Goal: Task Accomplishment & Management: Manage account settings

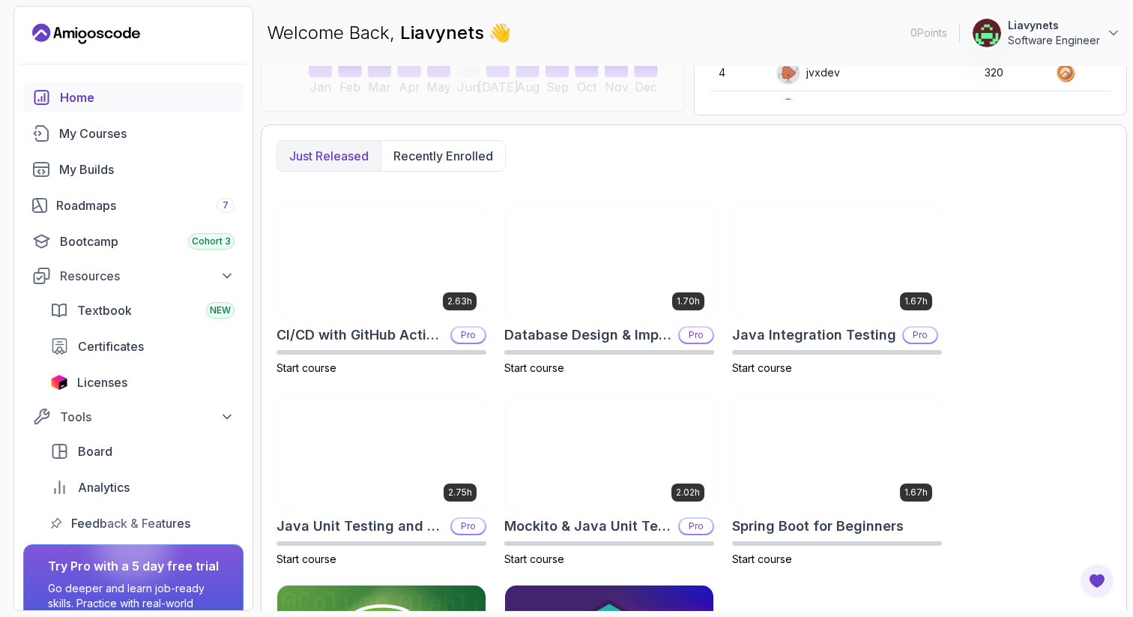
scroll to position [349, 0]
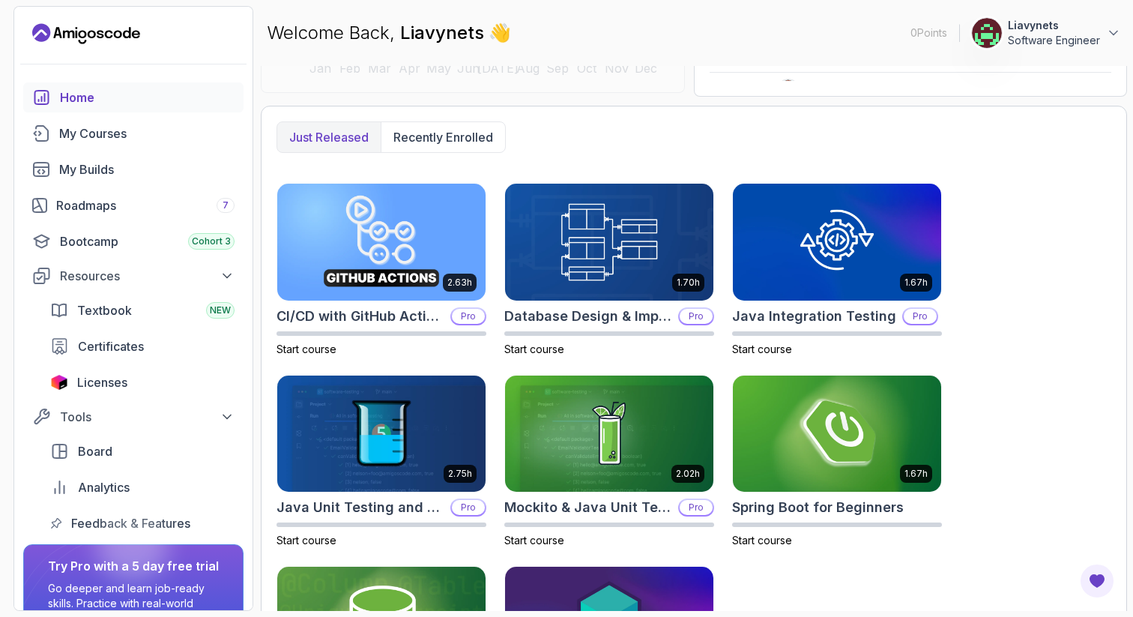
click at [981, 33] on img at bounding box center [987, 33] width 30 height 30
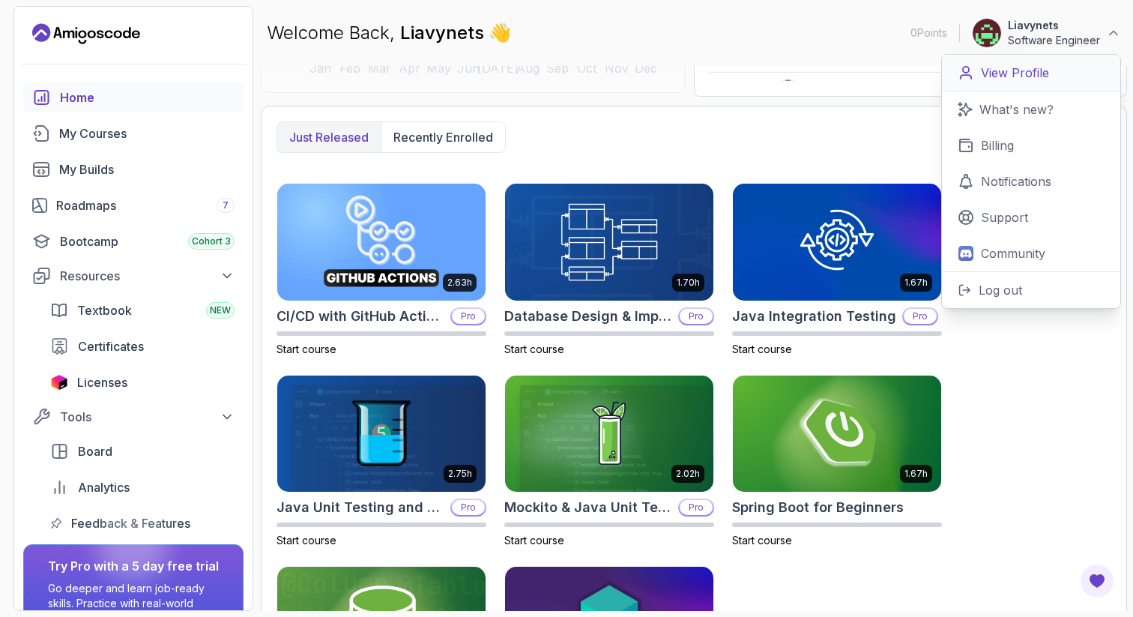
click at [993, 76] on p "View Profile" at bounding box center [1015, 73] width 68 height 18
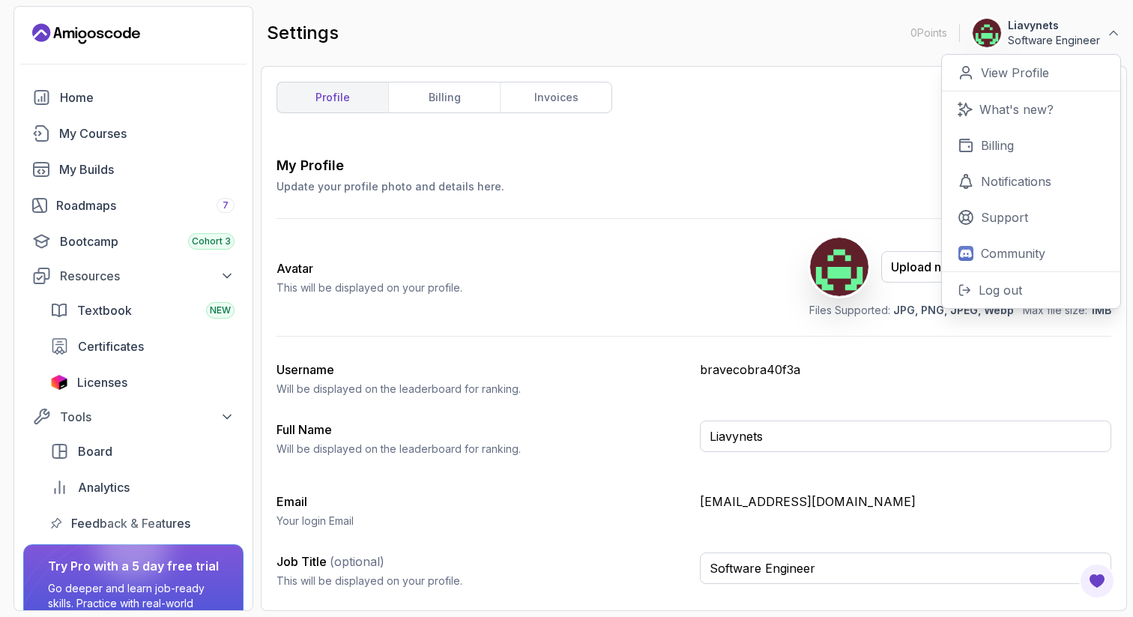
click at [920, 30] on p "0 Points" at bounding box center [928, 32] width 37 height 15
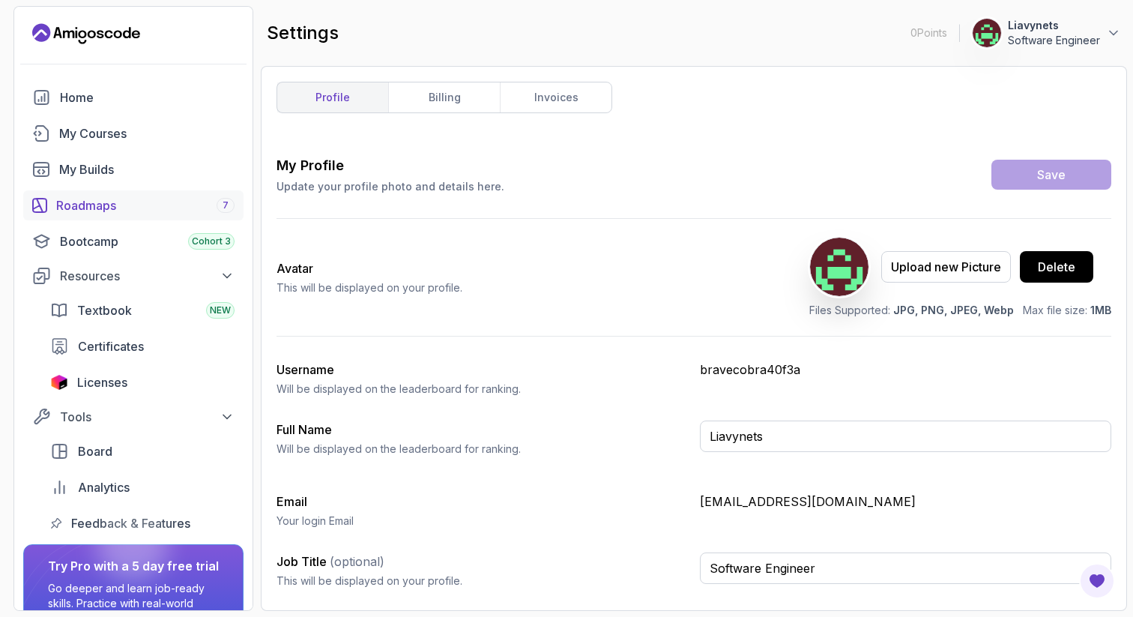
click at [91, 205] on div "Roadmaps 7" at bounding box center [145, 205] width 178 height 18
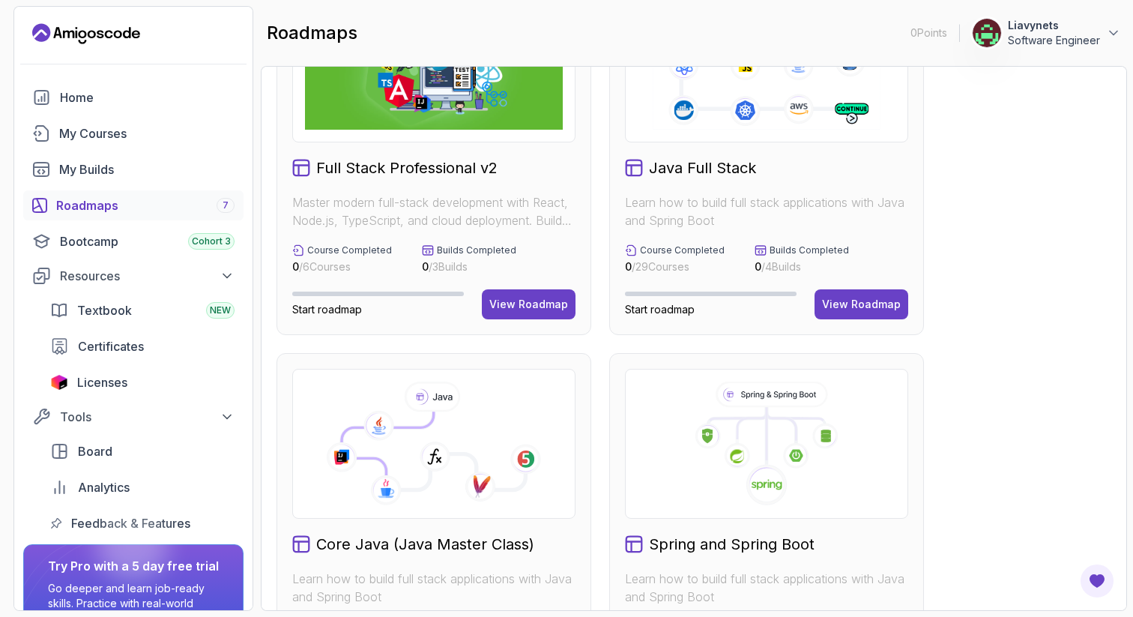
scroll to position [19, 0]
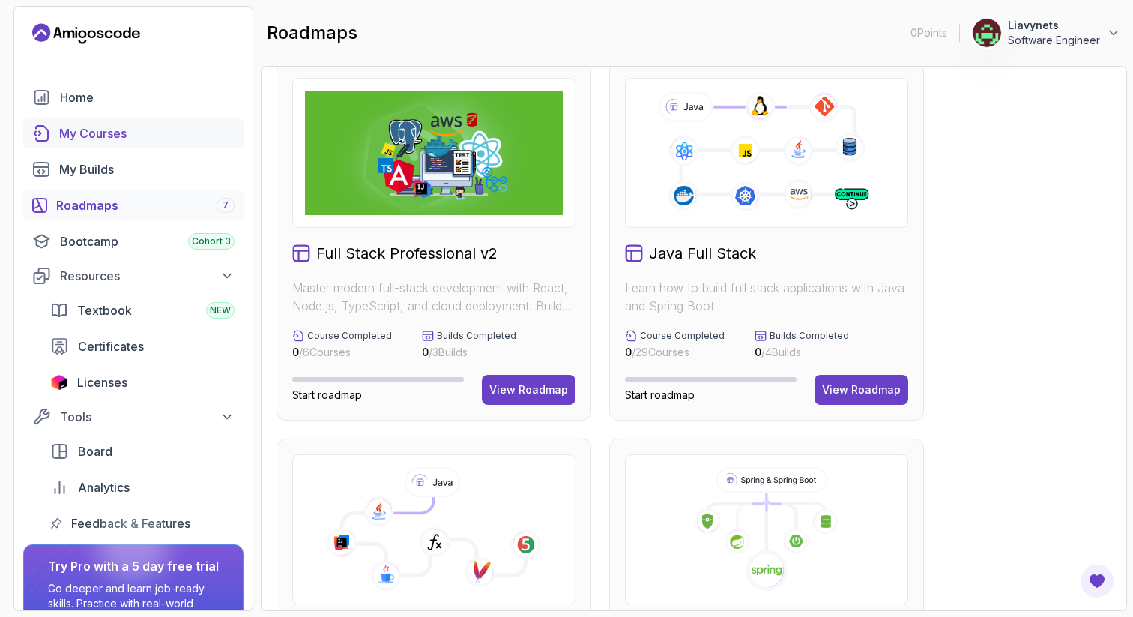
click at [111, 133] on div "My Courses" at bounding box center [146, 133] width 175 height 18
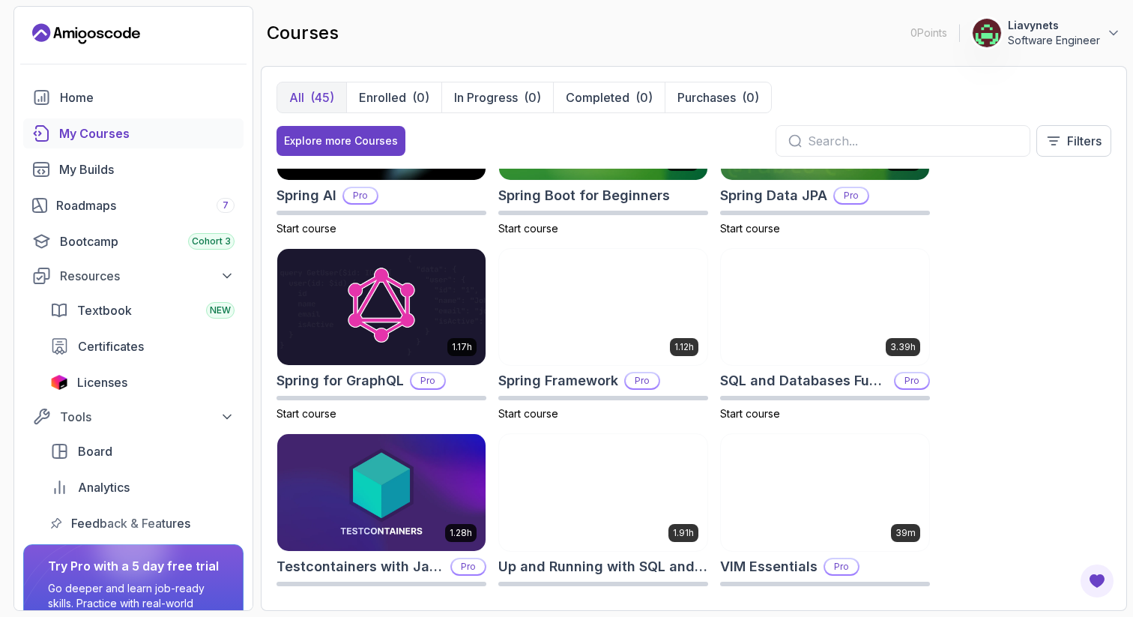
scroll to position [2361, 0]
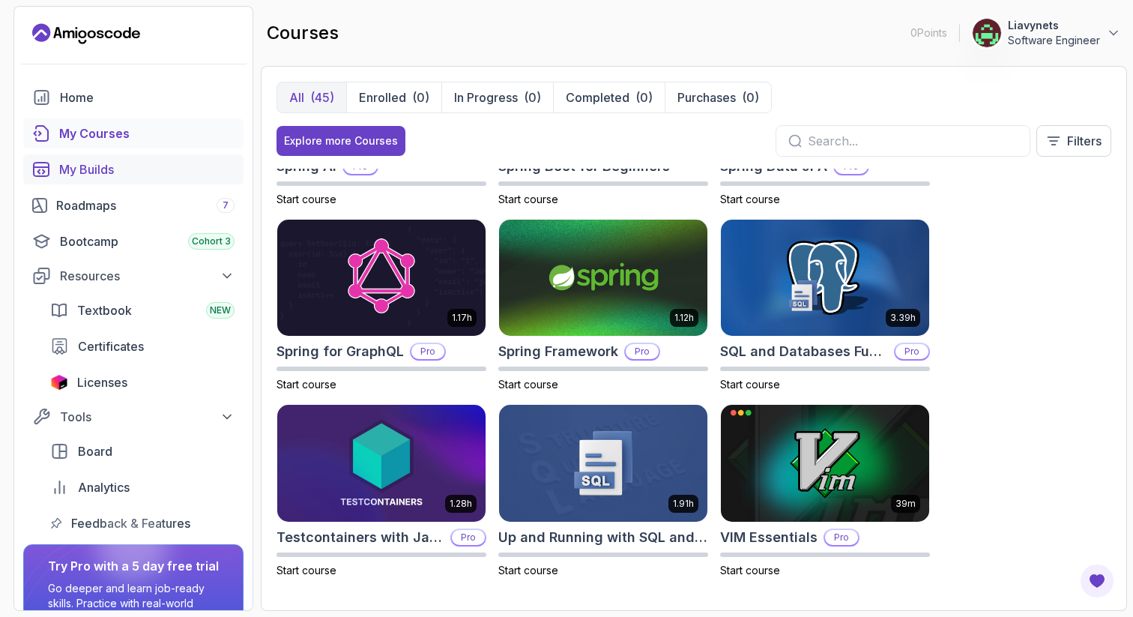
click at [106, 167] on div "My Builds" at bounding box center [146, 169] width 175 height 18
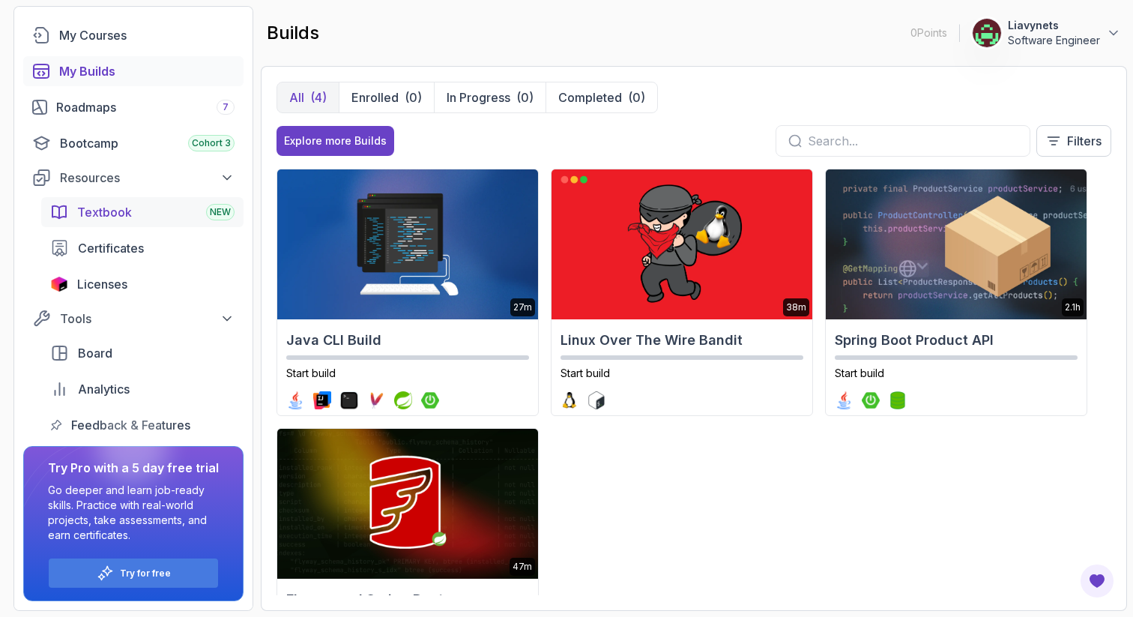
click at [116, 218] on span "Textbook" at bounding box center [104, 212] width 55 height 18
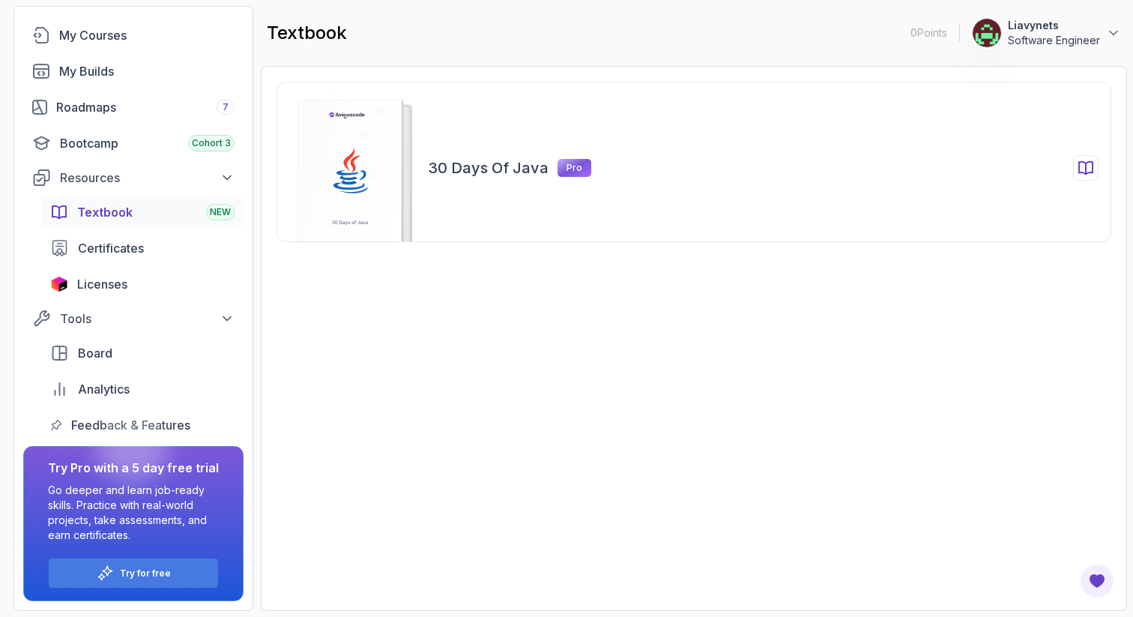
click at [532, 184] on div "30 Days of Java Pro" at bounding box center [693, 162] width 835 height 160
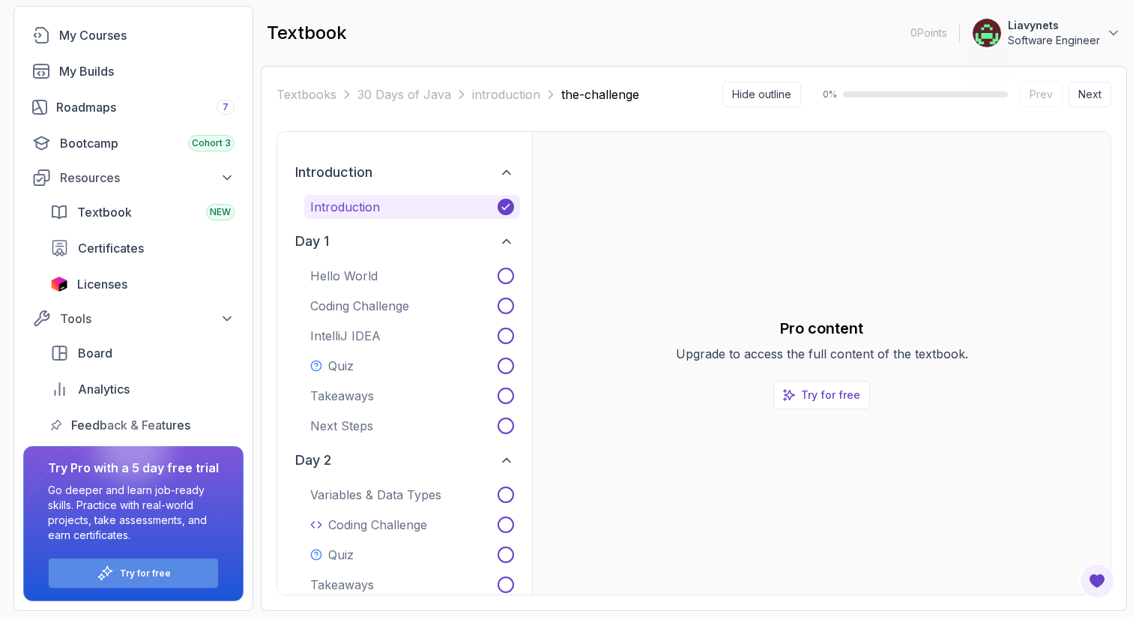
click at [155, 572] on p "Try for free" at bounding box center [145, 573] width 51 height 12
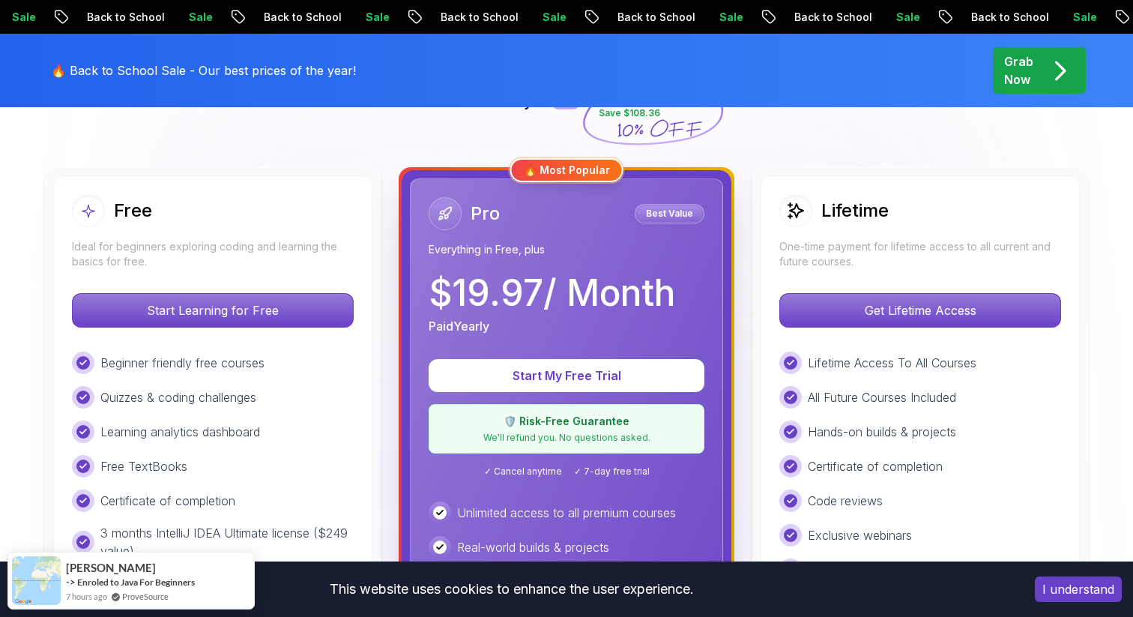
scroll to position [388, 0]
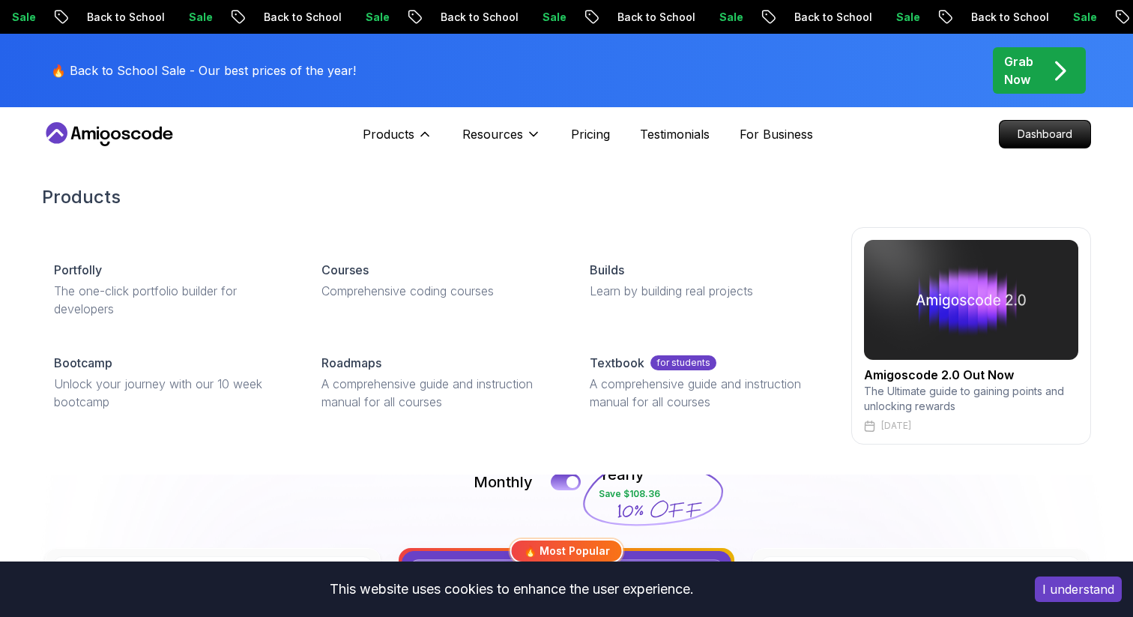
scroll to position [4, 0]
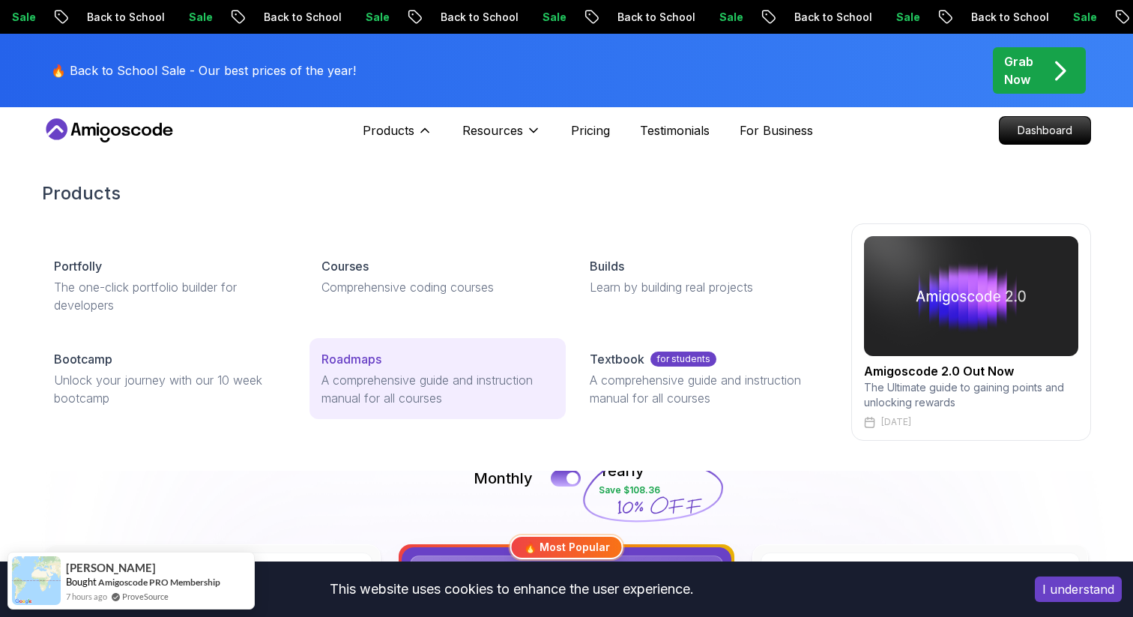
click at [375, 360] on p "Roadmaps" at bounding box center [351, 359] width 60 height 18
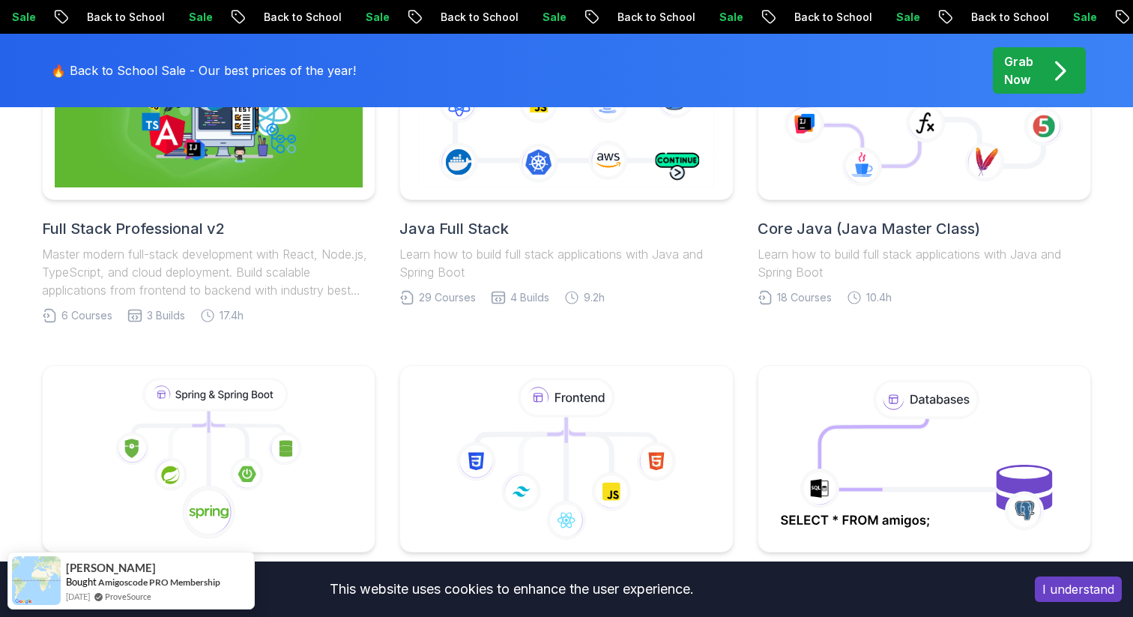
scroll to position [592, 0]
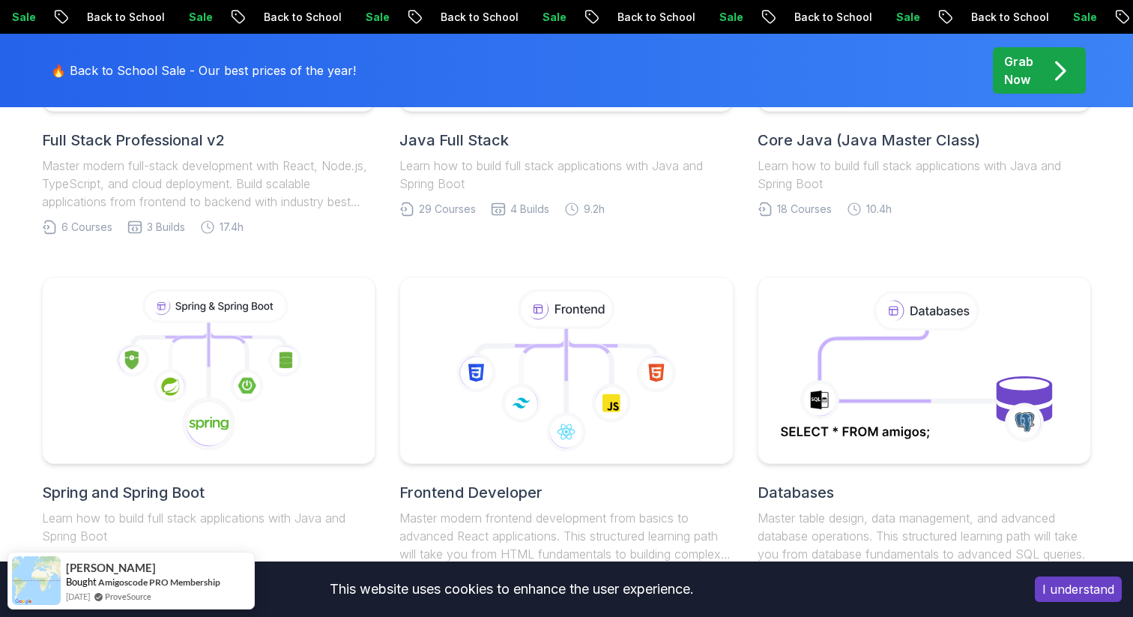
click at [1075, 584] on button "I understand" at bounding box center [1078, 588] width 87 height 25
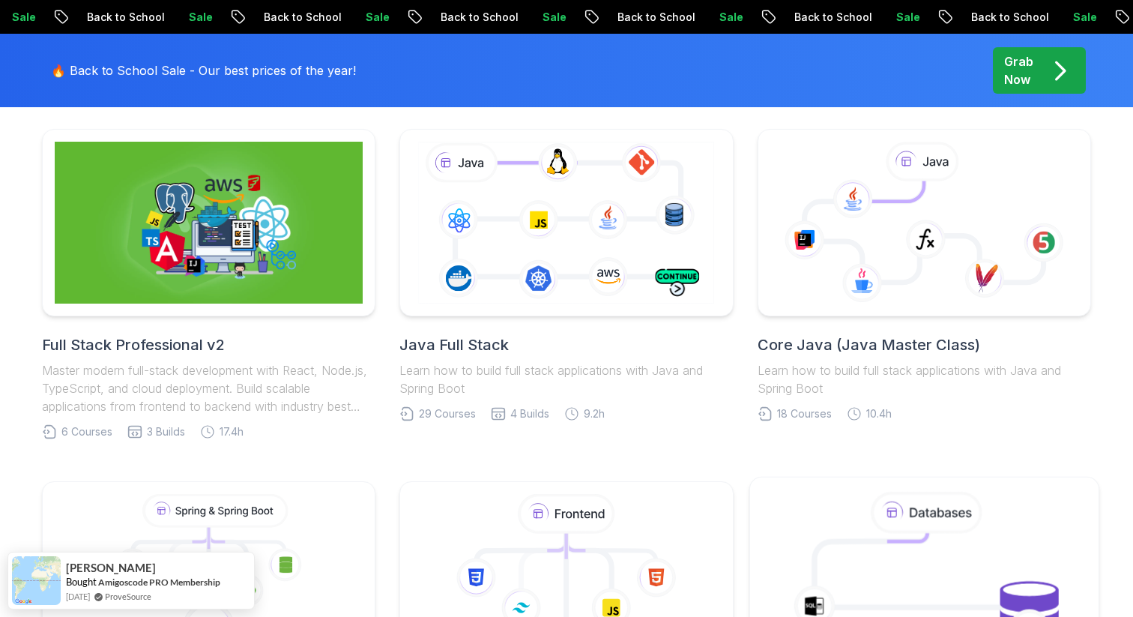
scroll to position [368, 0]
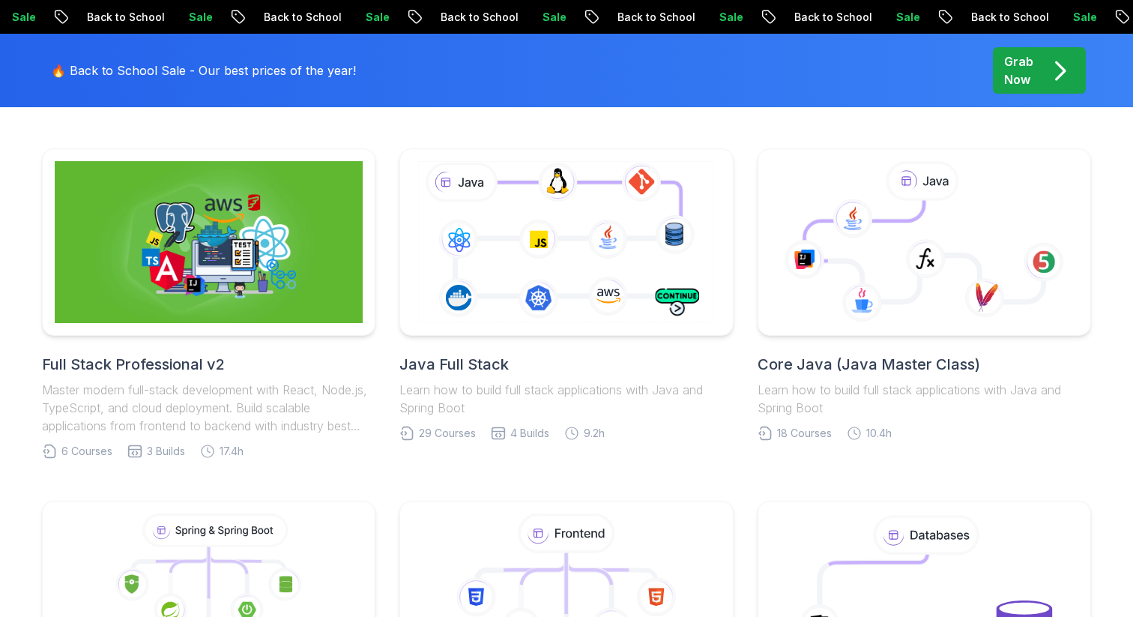
click at [1056, 69] on icon "pre-order" at bounding box center [1059, 70] width 29 height 29
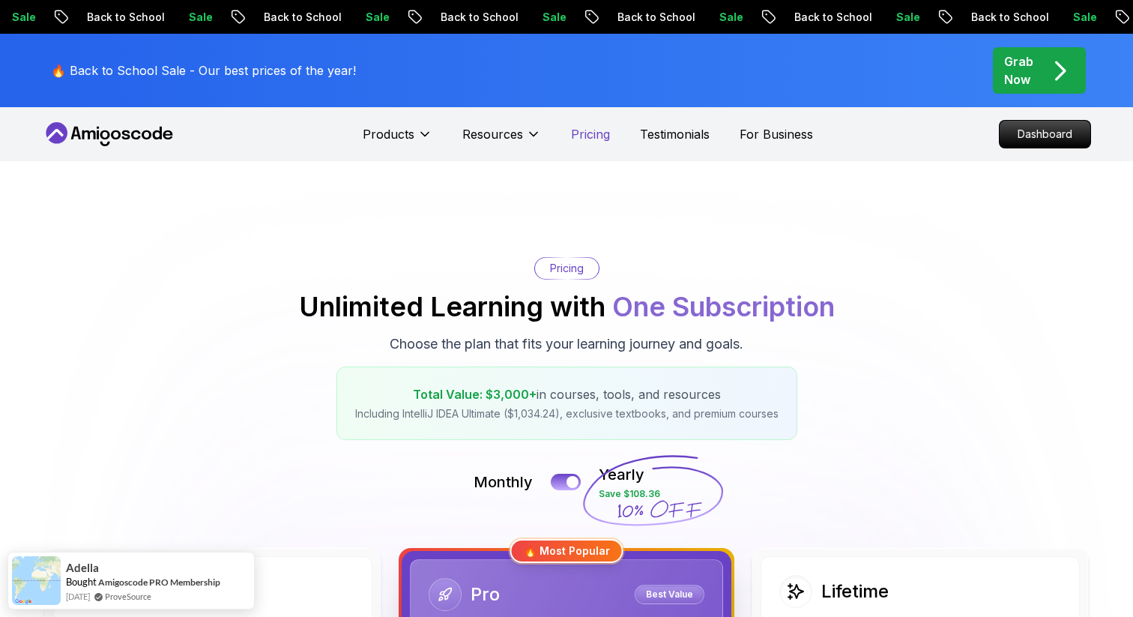
click at [600, 142] on p "Pricing" at bounding box center [590, 134] width 39 height 18
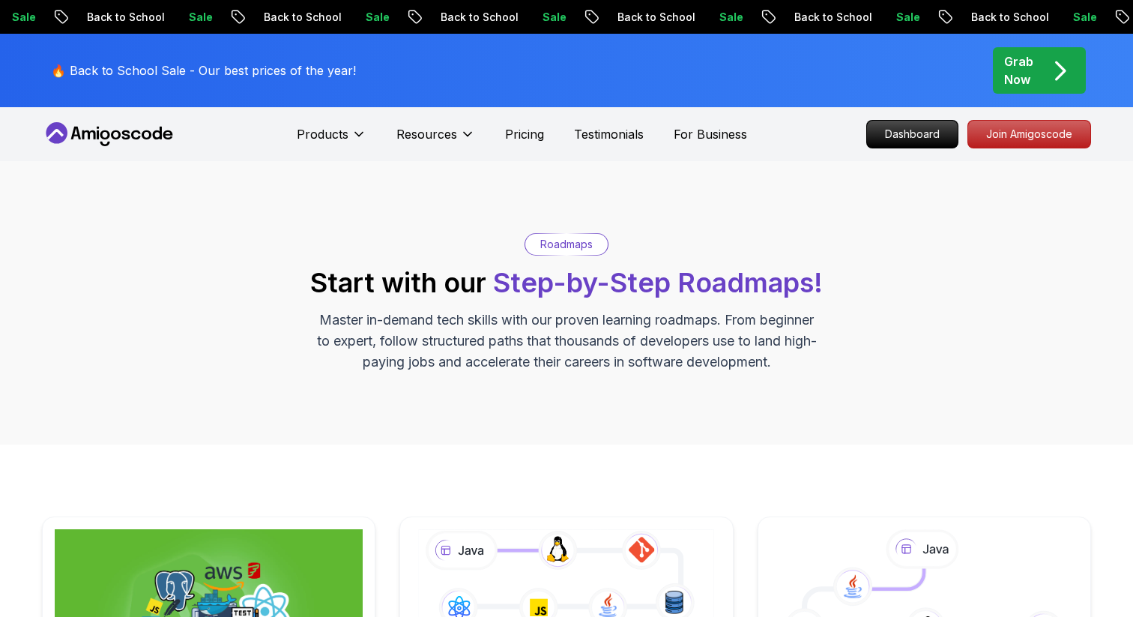
scroll to position [1, 0]
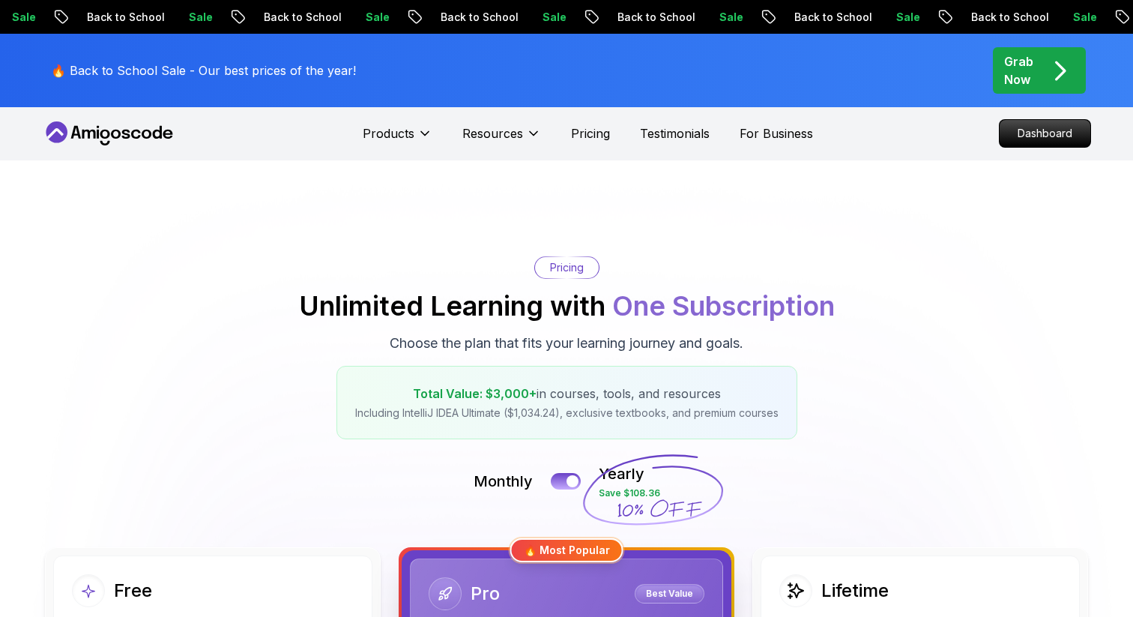
scroll to position [4, 0]
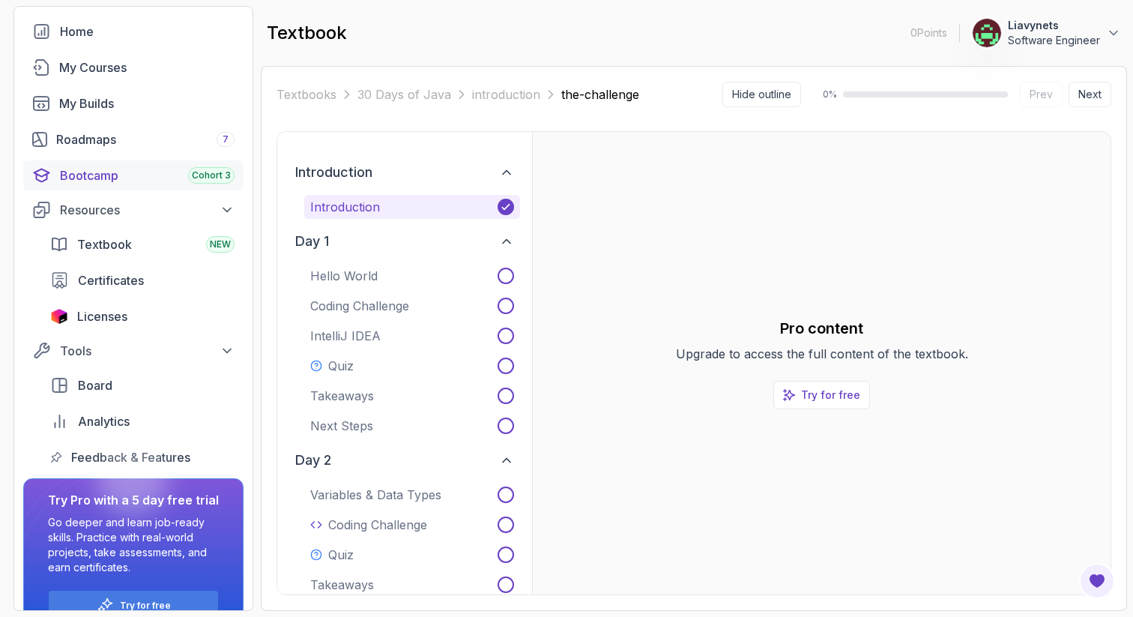
scroll to position [98, 0]
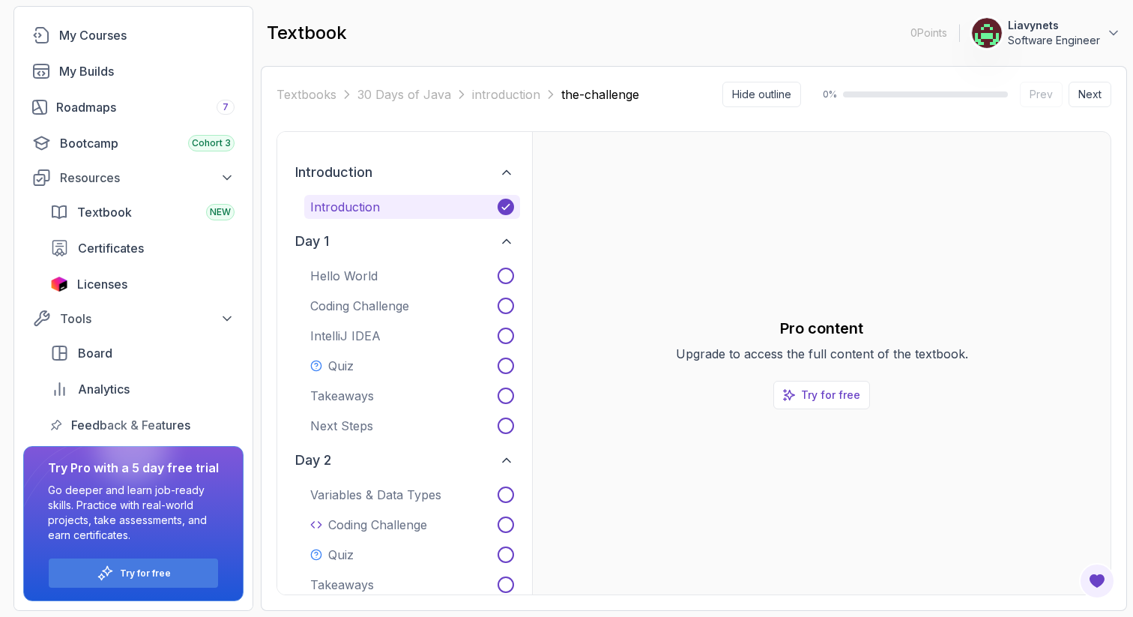
click at [990, 34] on img at bounding box center [987, 33] width 30 height 30
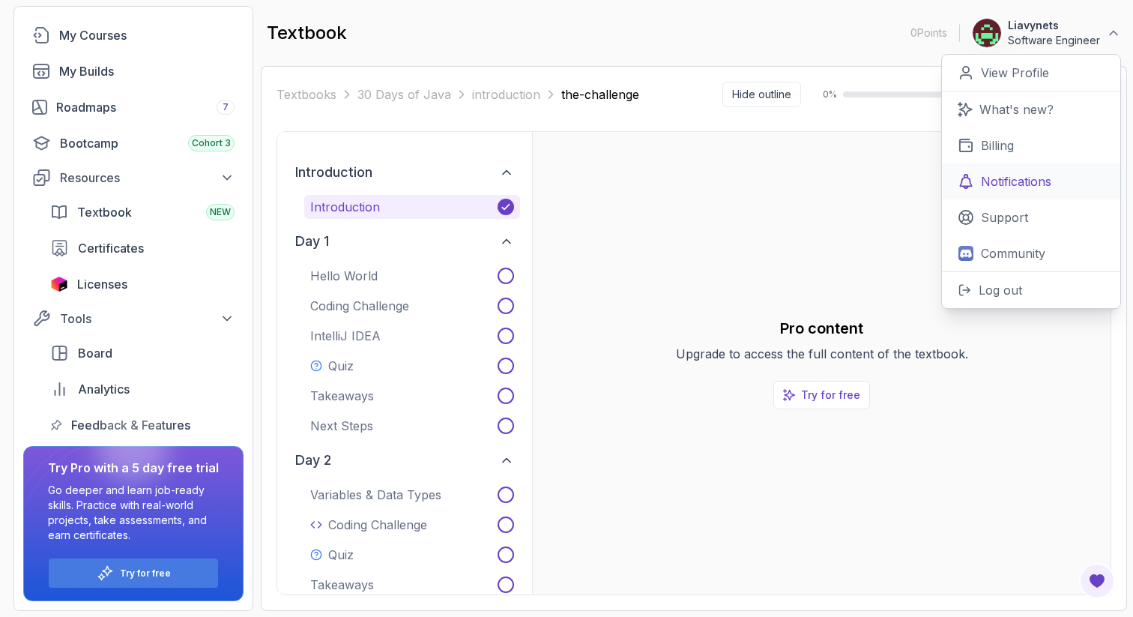
click at [1008, 172] on p "Notifications" at bounding box center [1016, 181] width 70 height 18
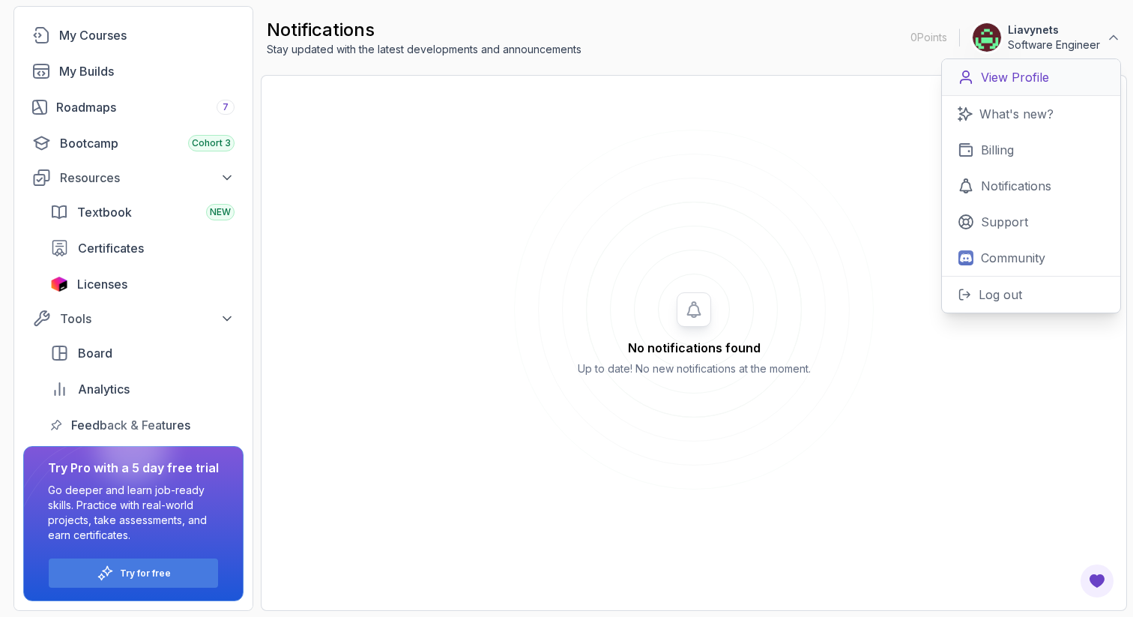
click at [1023, 71] on p "View Profile" at bounding box center [1015, 77] width 68 height 18
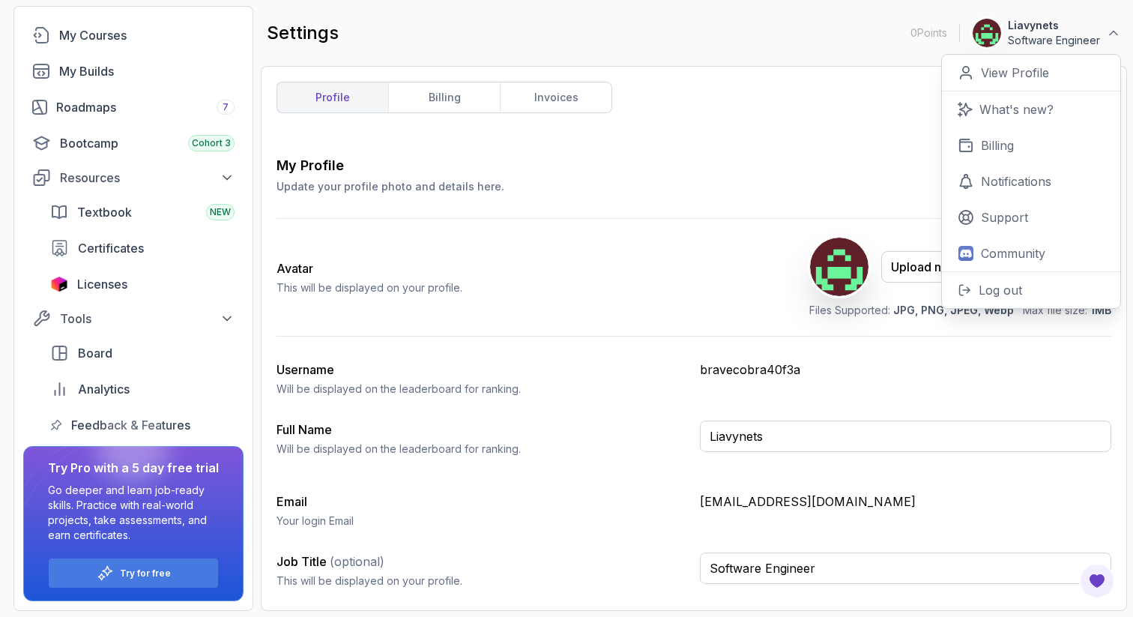
click at [817, 178] on div "My Profile Update your profile photo and details here. Save" at bounding box center [693, 174] width 835 height 39
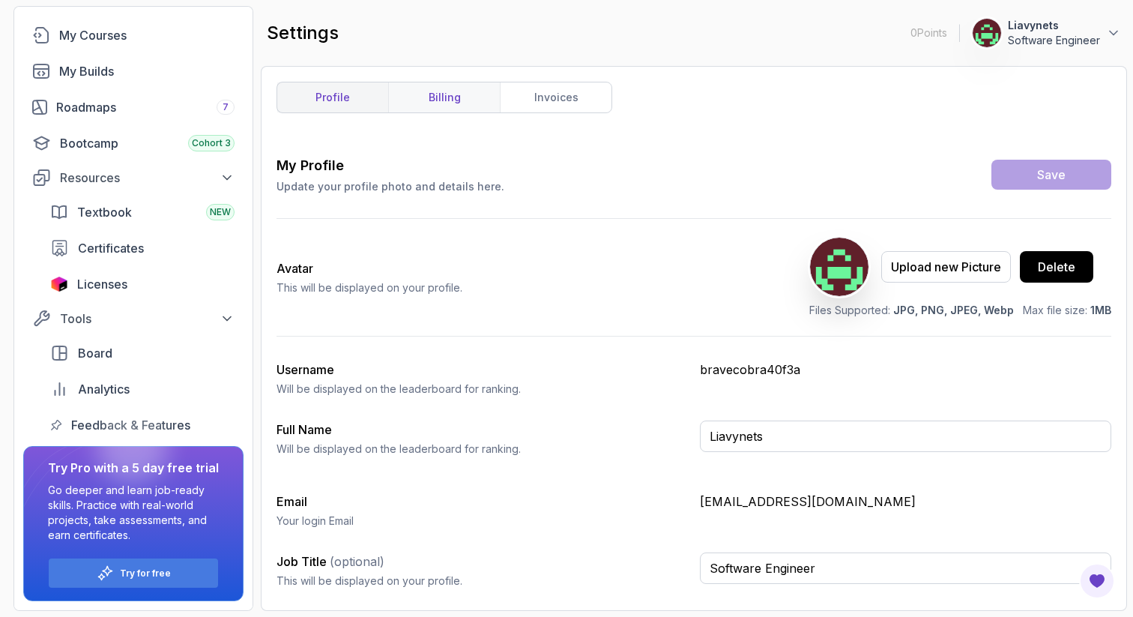
click at [457, 100] on link "billing" at bounding box center [444, 97] width 112 height 30
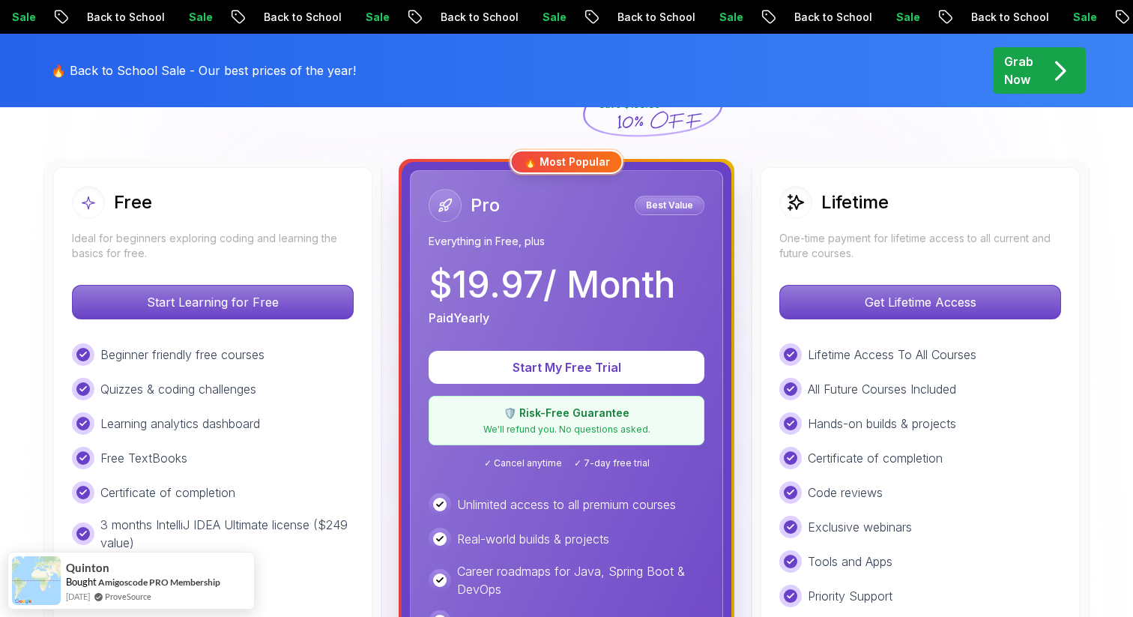
scroll to position [370, 0]
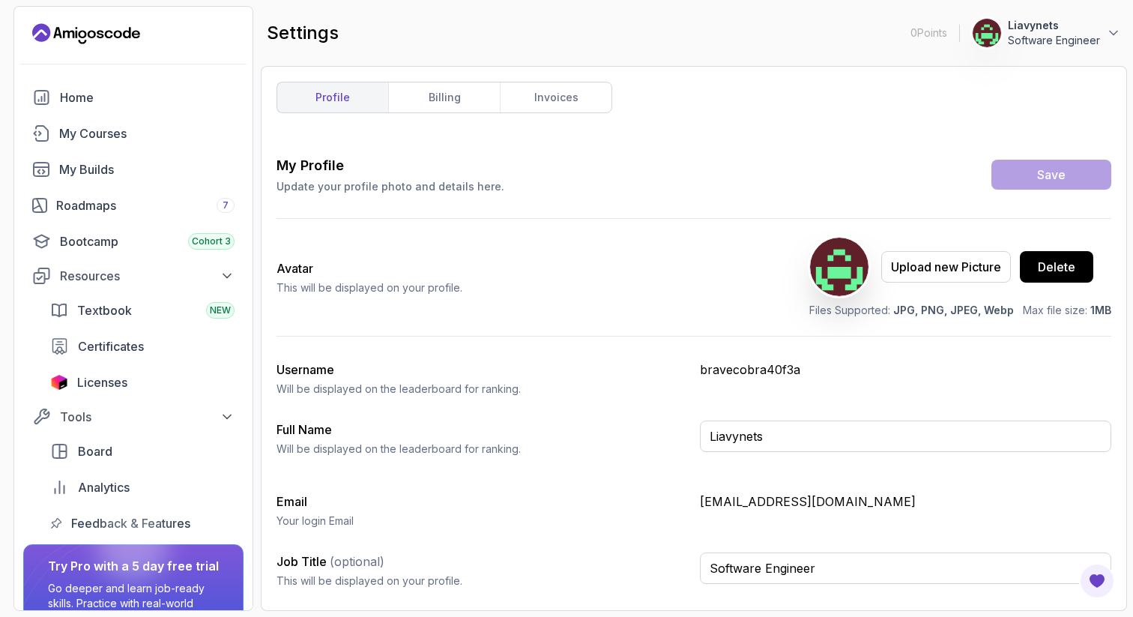
click at [1001, 19] on div at bounding box center [987, 33] width 30 height 30
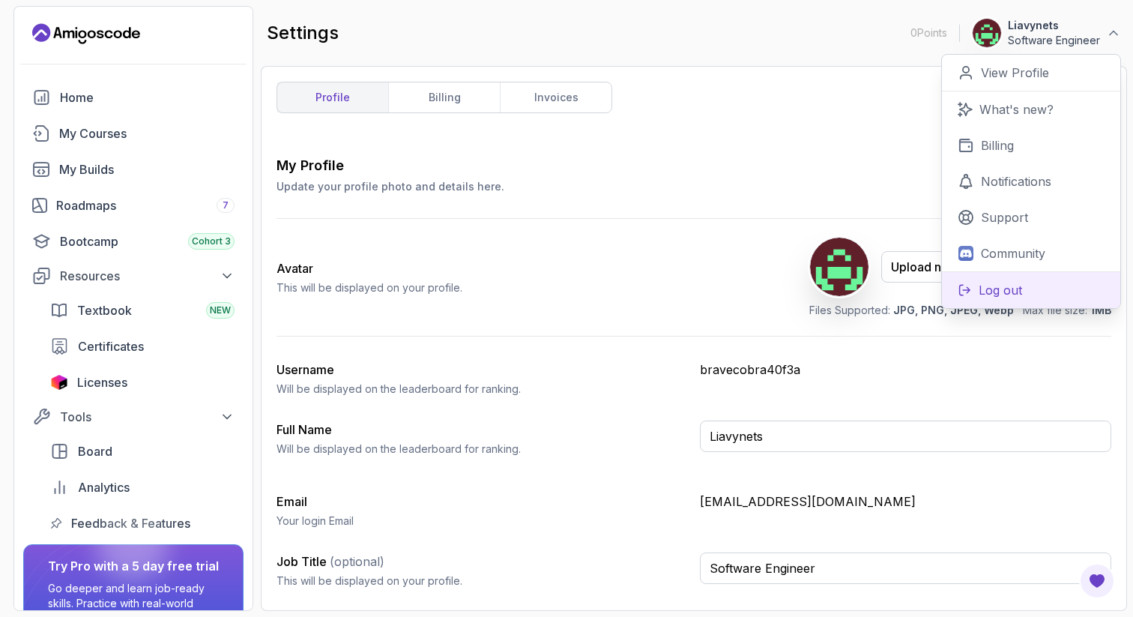
click at [995, 291] on p "Log out" at bounding box center [1000, 290] width 43 height 18
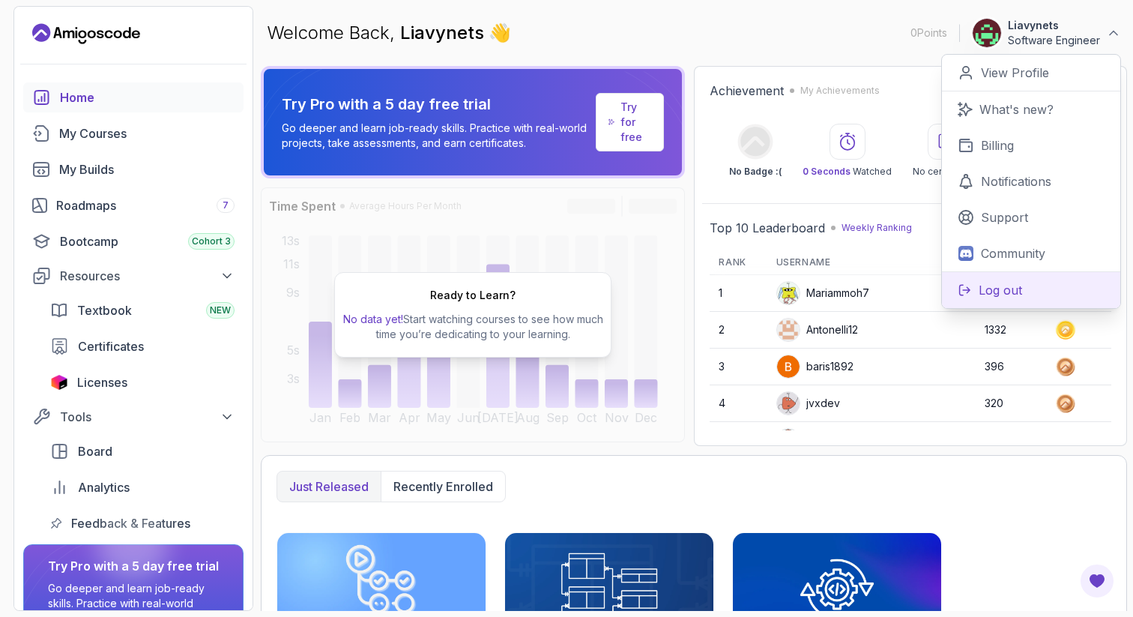
click at [998, 284] on p "Log out" at bounding box center [1000, 290] width 43 height 18
click at [992, 288] on p "Log out" at bounding box center [1000, 290] width 43 height 18
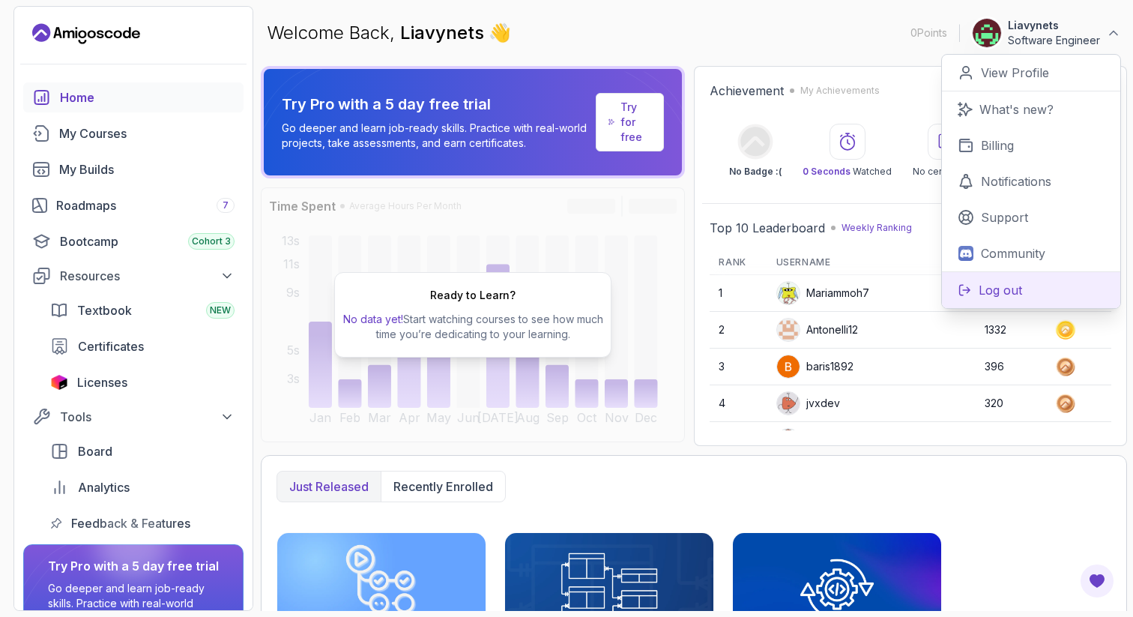
click at [994, 291] on p "Log out" at bounding box center [1000, 290] width 43 height 18
click at [1002, 64] on p "View Profile" at bounding box center [1015, 73] width 68 height 18
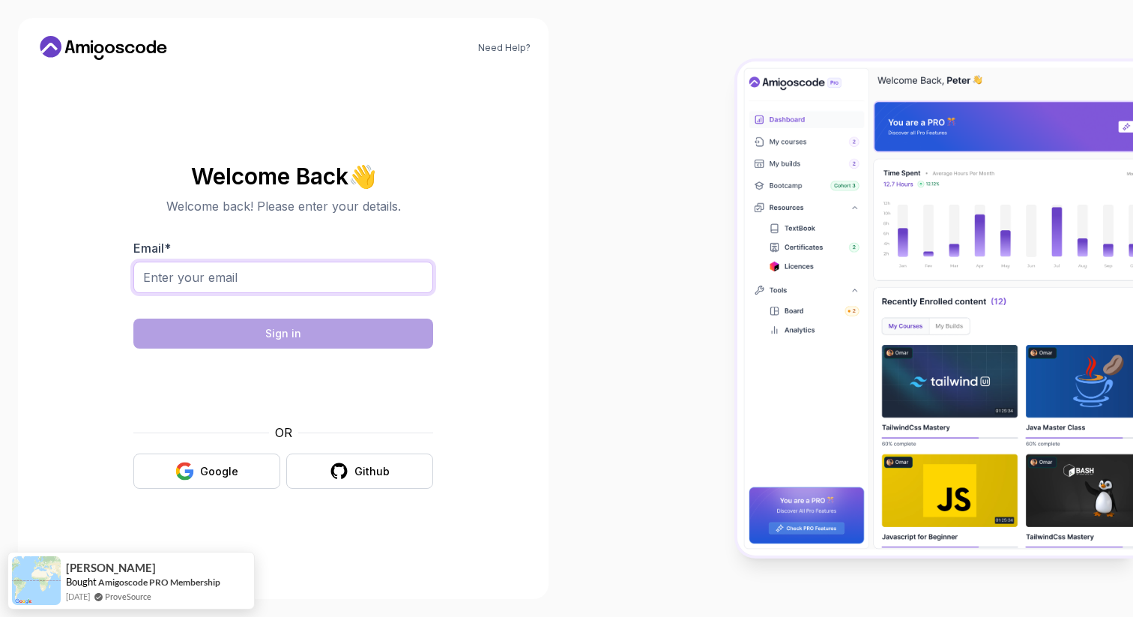
click at [285, 280] on input "Email *" at bounding box center [283, 276] width 300 height 31
click at [267, 273] on input "Email *" at bounding box center [283, 276] width 300 height 31
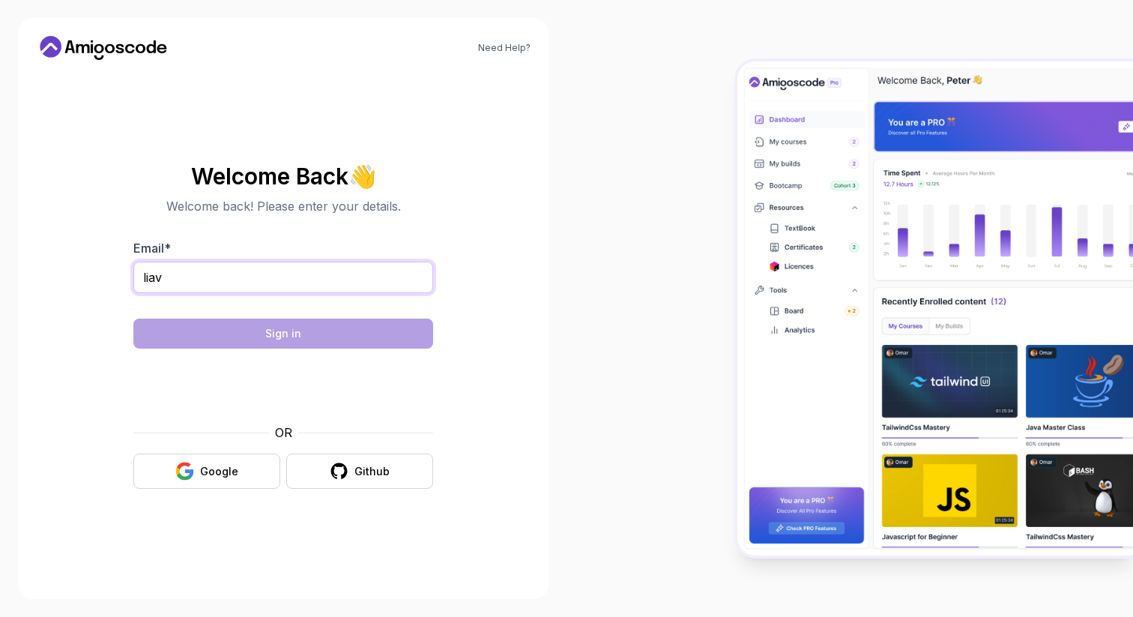
type input "[EMAIL_ADDRESS][DOMAIN_NAME]"
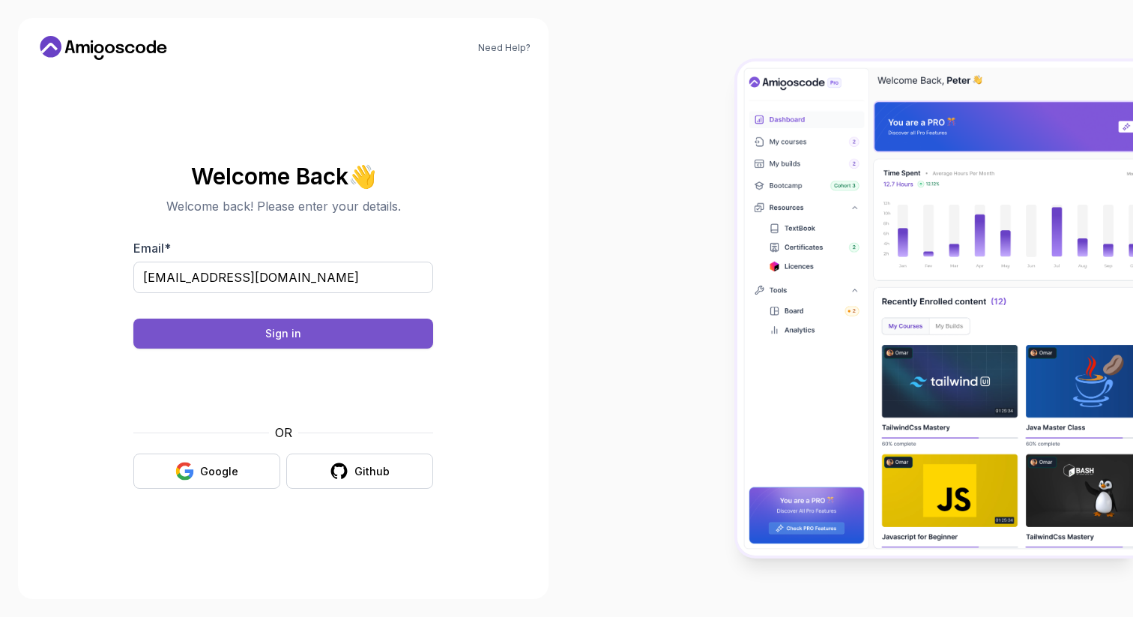
click at [403, 333] on button "Sign in" at bounding box center [283, 333] width 300 height 30
